Goal: Ask a question: Seek information or help from site administrators or community

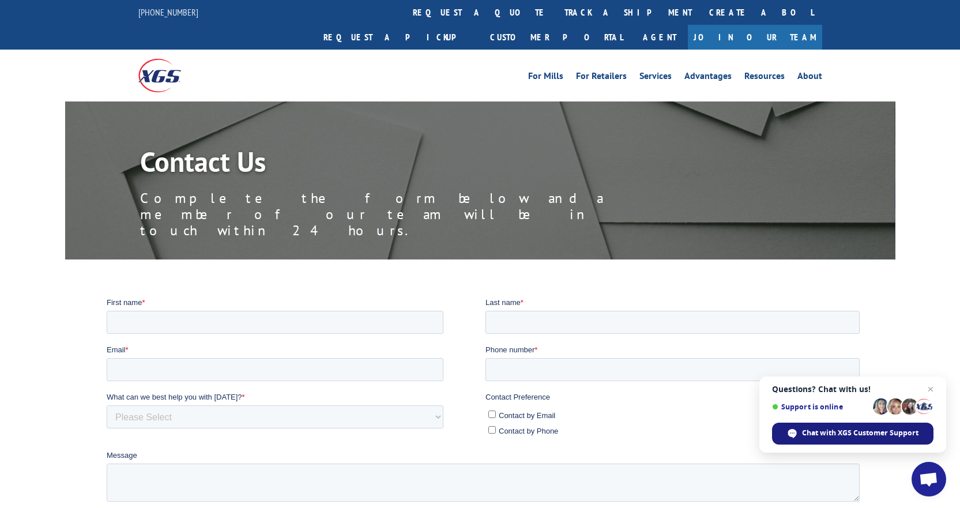
click at [804, 431] on span "Chat with XGS Customer Support" at bounding box center [860, 433] width 117 height 10
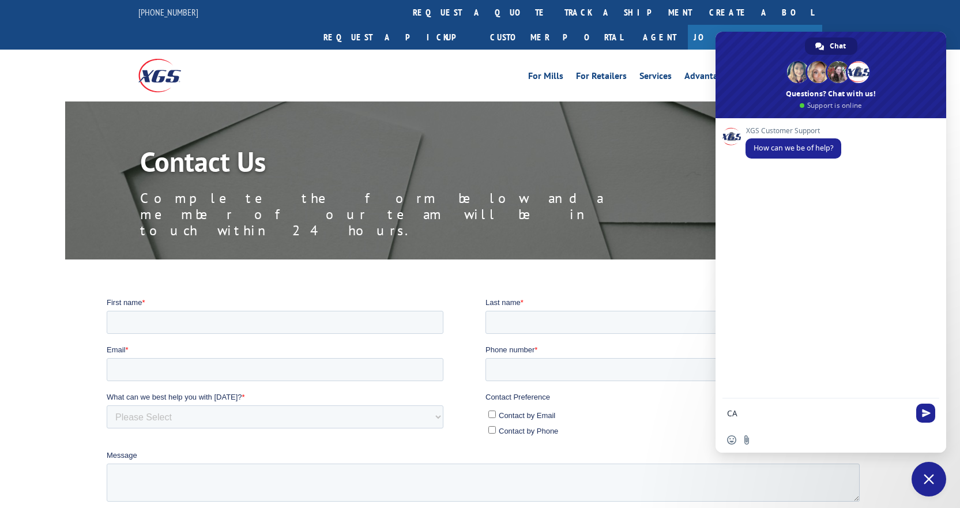
type textarea "C"
type textarea "Can you give me an email to send employment verification to ?"
click at [930, 414] on span "Send" at bounding box center [926, 411] width 9 height 9
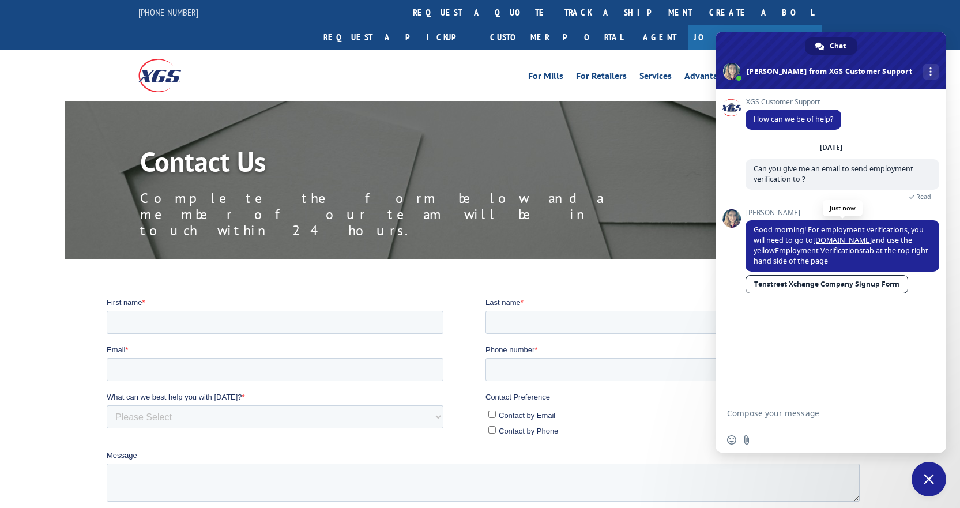
click at [753, 227] on span "Good morning! For employment verifications, you will need to go to [DOMAIN_NAME…" at bounding box center [843, 245] width 194 height 51
click at [752, 228] on span "Good morning! For employment verifications, you will need to go to [DOMAIN_NAME…" at bounding box center [843, 245] width 194 height 51
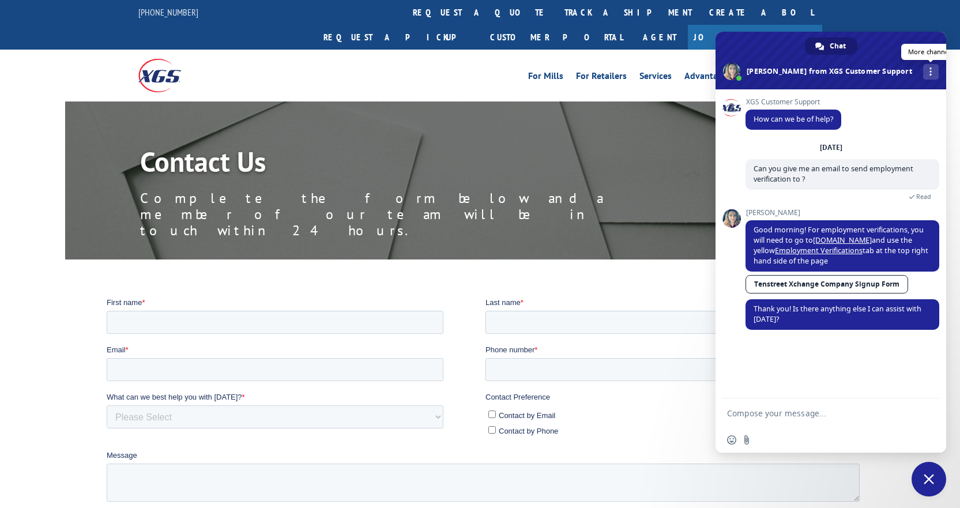
click at [924, 74] on div "More channels" at bounding box center [932, 72] width 16 height 16
click at [874, 126] on div "XGS Customer Support How can we be of help?" at bounding box center [843, 120] width 194 height 44
click at [674, 301] on label "Last name *" at bounding box center [674, 302] width 379 height 12
click at [674, 310] on input "Last name *" at bounding box center [672, 321] width 374 height 23
drag, startPoint x: 671, startPoint y: 301, endPoint x: 705, endPoint y: 301, distance: 34.0
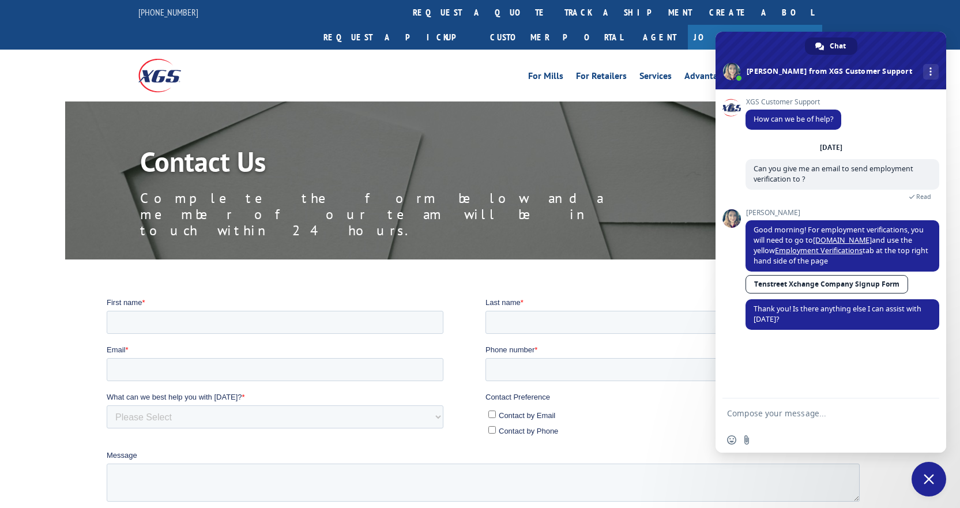
click at [671, 301] on label "Last name *" at bounding box center [674, 302] width 379 height 12
click at [671, 310] on input "Last name *" at bounding box center [672, 321] width 374 height 23
drag, startPoint x: 1317, startPoint y: 389, endPoint x: 1409, endPoint y: 440, distance: 104.0
